Goal: Use online tool/utility: Utilize a website feature to perform a specific function

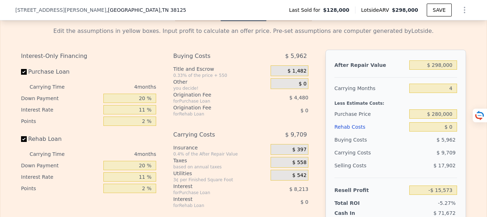
scroll to position [1032, 0]
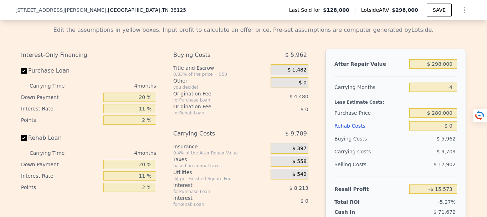
click at [395, 70] on div "After Repair Value" at bounding box center [371, 63] width 72 height 13
click at [448, 68] on input "$ 298,000" at bounding box center [434, 63] width 48 height 9
click at [453, 68] on input "$ 298,000" at bounding box center [434, 63] width 48 height 9
type input "$ 29,800"
type input "-$ 267,799"
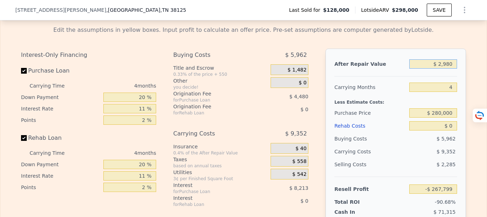
type input "$ 298"
type input "-$ 295,542"
type input "$ 29"
type input "-$ 295,797"
type input "$ 2"
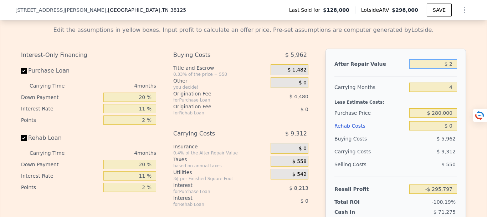
type input "-$ 295,822"
type input "$ 298"
type input "-$ 295,542"
type input "$ 298,000"
type input "-$ 15,573"
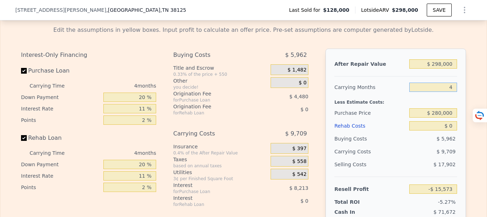
click at [453, 92] on input "4" at bounding box center [434, 86] width 48 height 9
type input "6"
type input "-$ 20,428"
type input "6"
click at [397, 106] on div "Less Estimate Costs:" at bounding box center [396, 99] width 123 height 13
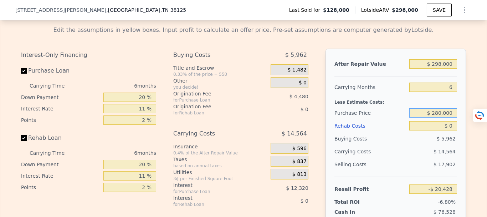
click at [449, 117] on input "$ 280,000" at bounding box center [434, 112] width 48 height 9
type input "$ 2"
type input "$ 219,000"
click at [404, 158] on div "$ 14,564" at bounding box center [419, 151] width 75 height 13
type input "$ 44,433"
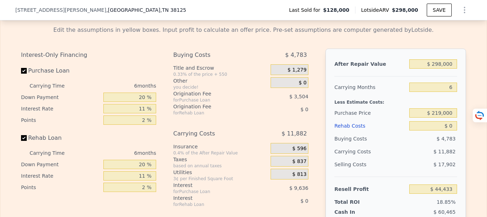
click at [376, 132] on div "Rehab Costs" at bounding box center [371, 125] width 72 height 13
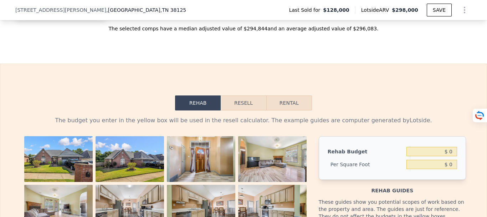
scroll to position [961, 0]
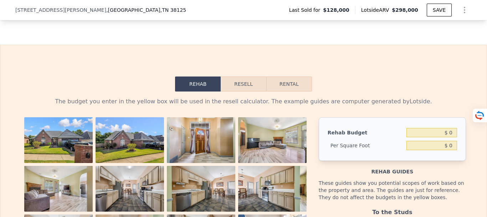
click at [247, 91] on button "Resell" at bounding box center [243, 83] width 45 height 15
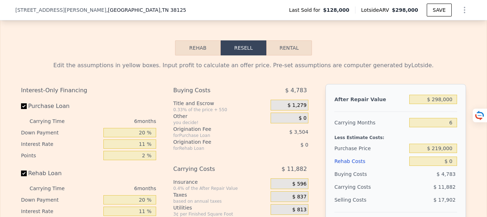
scroll to position [996, 0]
click at [452, 104] on input "$ 298,000" at bounding box center [434, 99] width 48 height 9
click at [397, 106] on div "After Repair Value" at bounding box center [371, 99] width 72 height 13
click at [449, 104] on input "$ 298,000" at bounding box center [434, 99] width 48 height 9
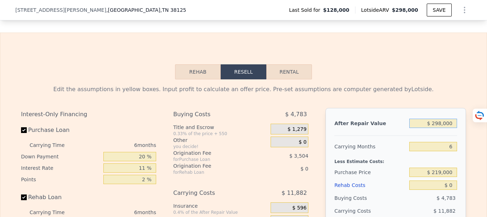
scroll to position [961, 0]
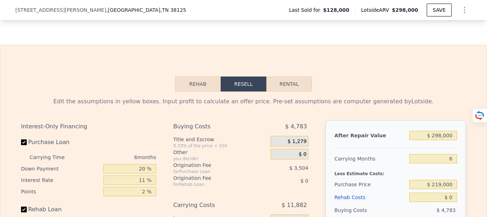
click at [461, 80] on div "Rehab Resell Rental Edit the assumptions in yellow boxes. Input profit to calcu…" at bounding box center [243, 217] width 487 height 344
click at [381, 76] on div "Rehab Resell Rental Edit the assumptions in yellow boxes. Input profit to calcu…" at bounding box center [243, 217] width 487 height 344
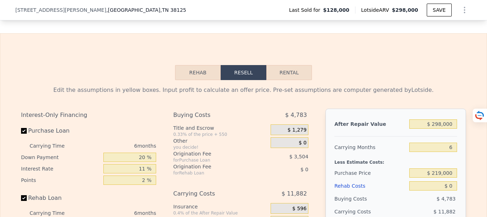
scroll to position [996, 0]
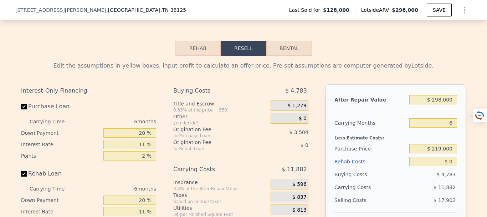
click at [435, 70] on div "Edit the assumptions in yellow boxes. Input profit to calculate an offer price.…" at bounding box center [243, 65] width 445 height 9
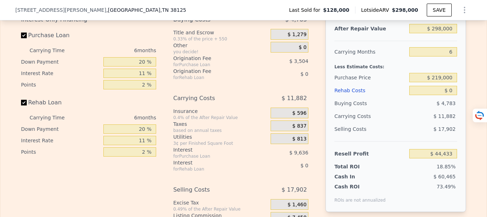
scroll to position [1068, 0]
click at [451, 95] on input "$ 0" at bounding box center [434, 89] width 48 height 9
type input "$ 4"
type input "$ 44,429"
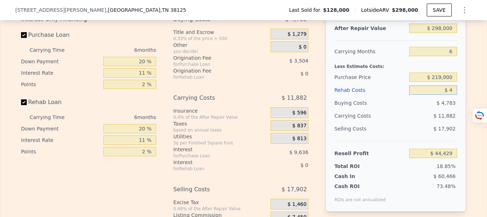
type input "$ 40"
type input "$ 44,392"
type input "$ 400"
type input "$ 44,009"
type input "$ 4,000"
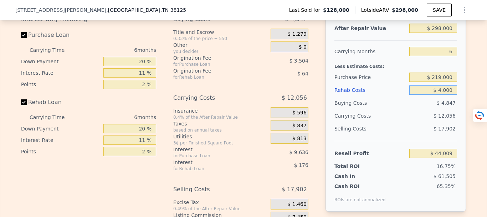
type input "$ 40,195"
type input "$ 40,000"
type input "$ 2,035"
type input "$ 40,000"
click at [418, 122] on div "$ 13,640" at bounding box center [419, 115] width 75 height 13
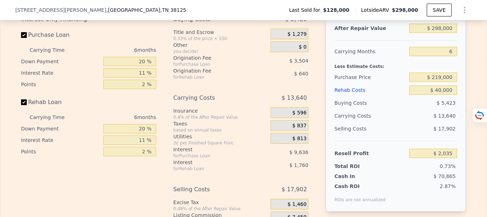
click at [395, 122] on div "$ 13,640" at bounding box center [419, 115] width 75 height 13
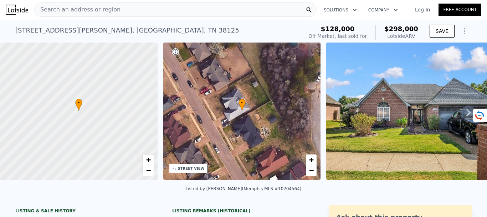
scroll to position [0, 0]
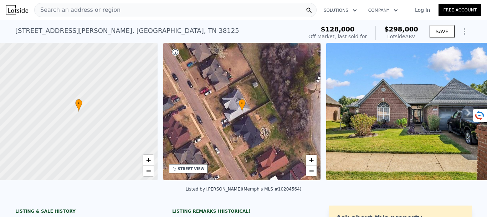
type input "4"
type input "$ 0"
type input "-$ 15,573"
